Goal: Information Seeking & Learning: Learn about a topic

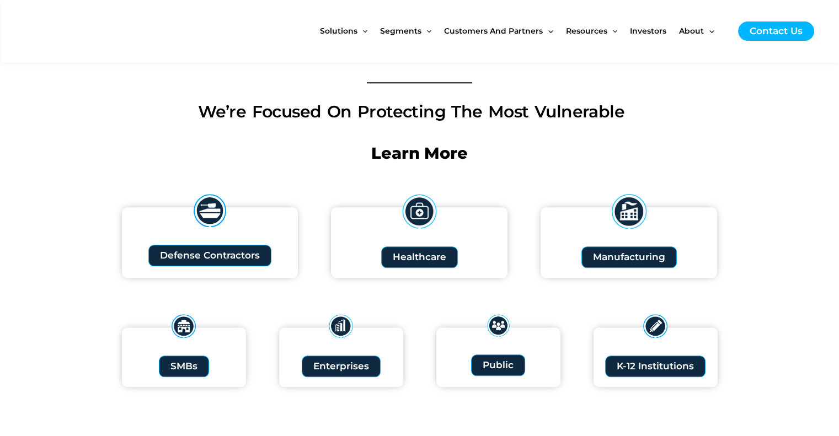
scroll to position [1158, 0]
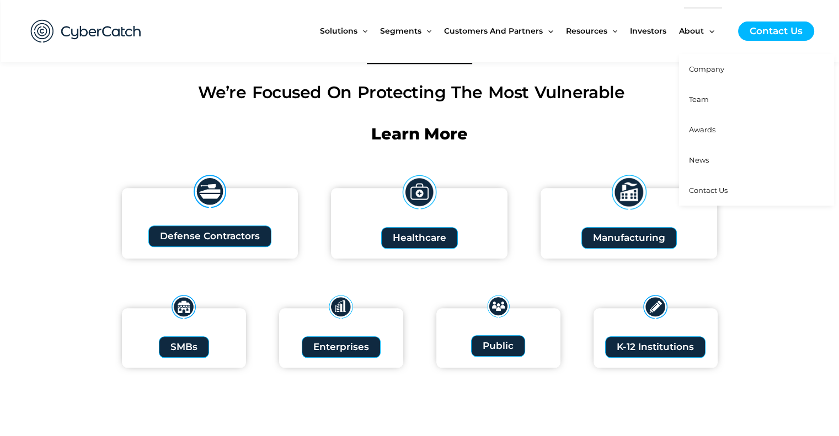
click at [709, 96] on span "Team" at bounding box center [699, 99] width 20 height 9
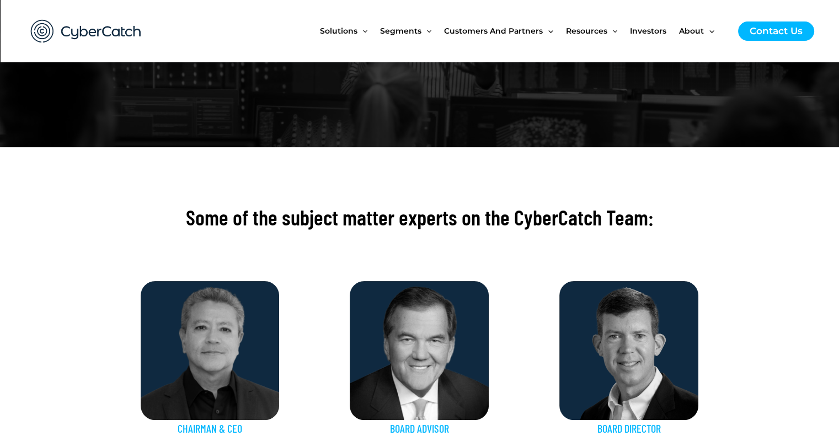
scroll to position [331, 0]
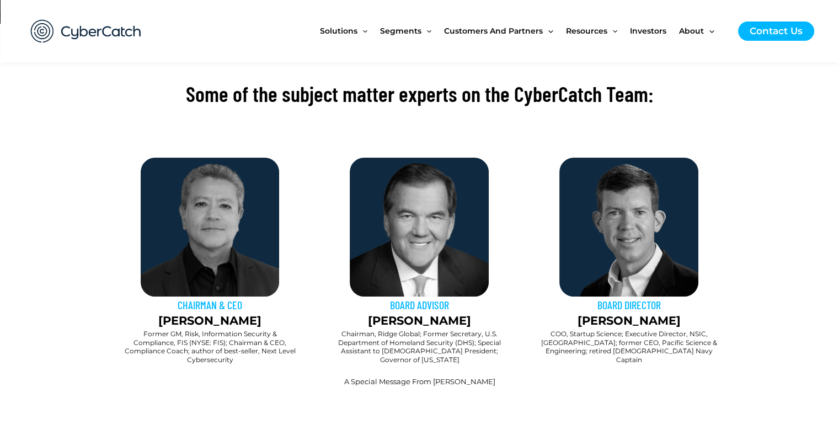
click at [479, 377] on link "A Special Message From [PERSON_NAME]" at bounding box center [419, 381] width 151 height 9
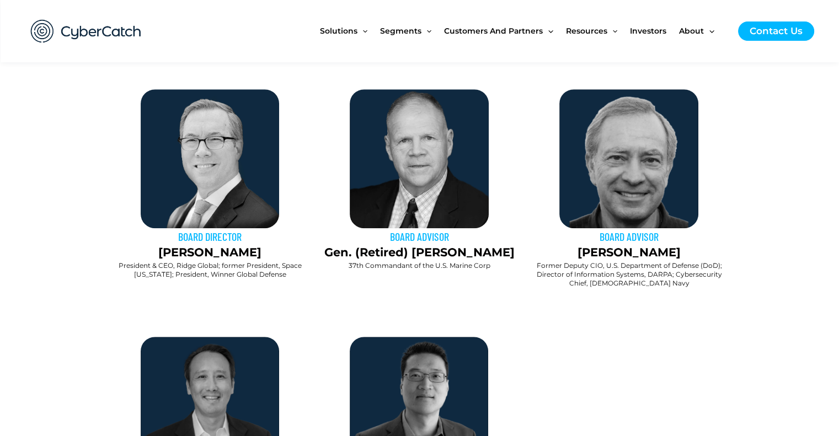
scroll to position [551, 0]
